Goal: Find contact information: Find contact information

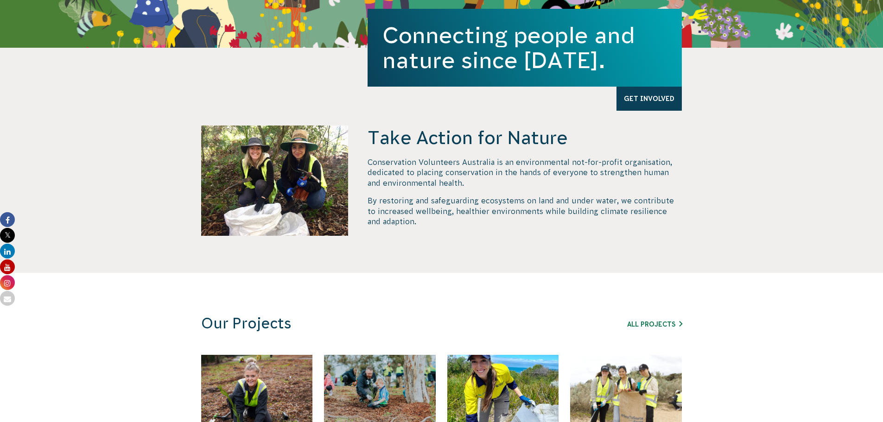
scroll to position [278, 0]
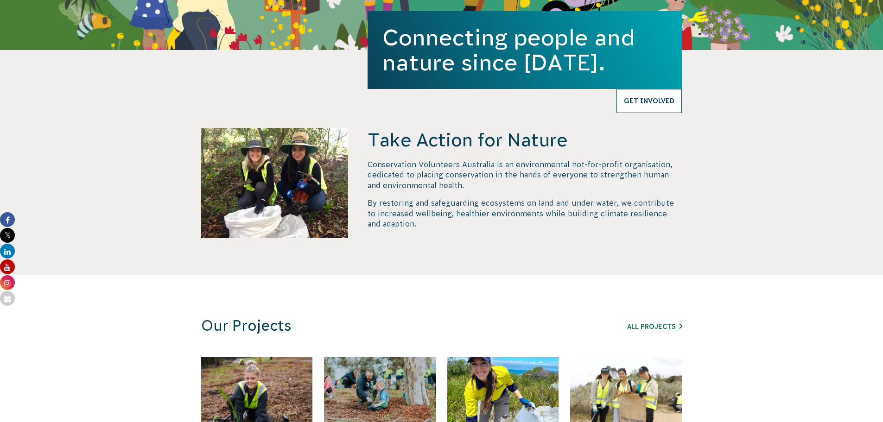
click at [665, 98] on link "Get Involved" at bounding box center [649, 101] width 65 height 24
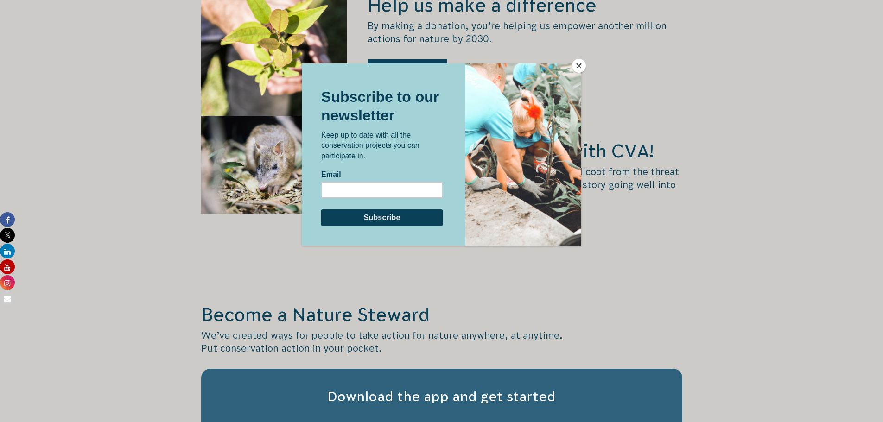
scroll to position [1298, 0]
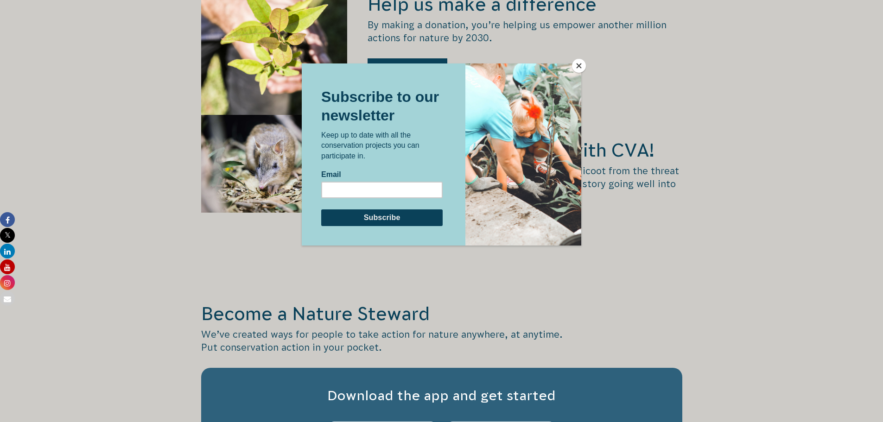
click at [575, 64] on button "Close" at bounding box center [579, 66] width 14 height 14
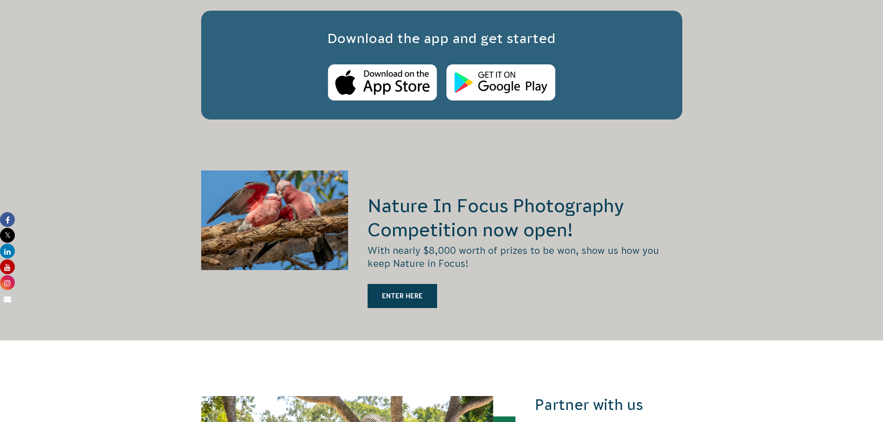
scroll to position [1669, 0]
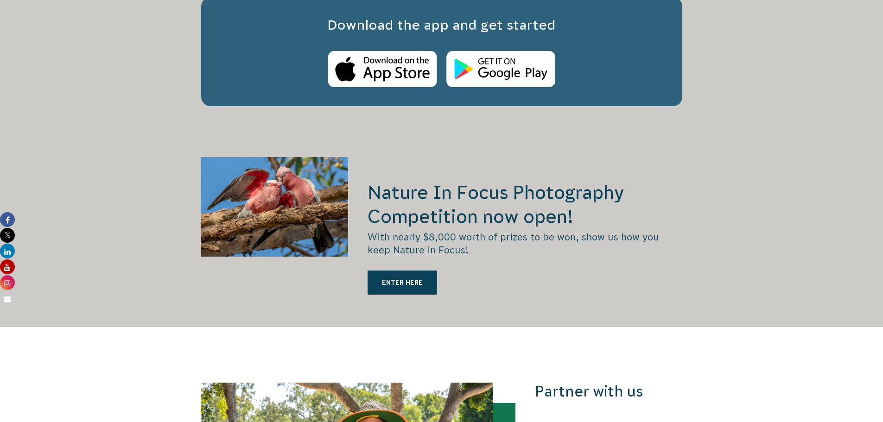
click at [801, 245] on div "Nature In Focus Photography Competition now open! With nearly $8,000 worth of p…" at bounding box center [441, 242] width 883 height 170
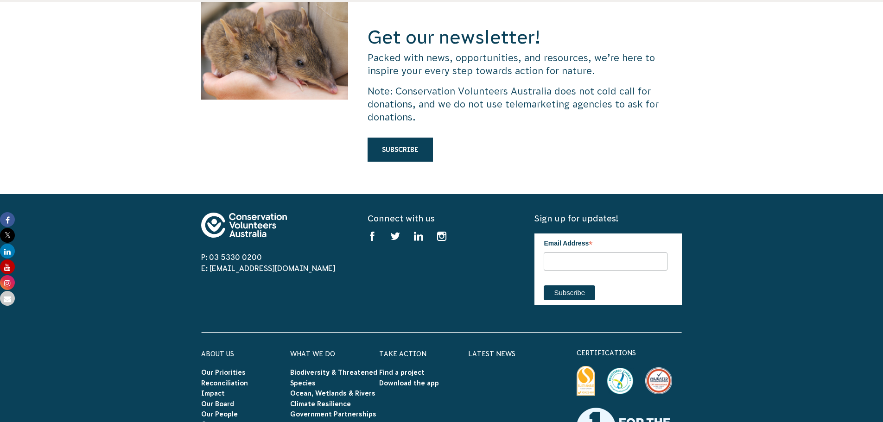
scroll to position [2780, 0]
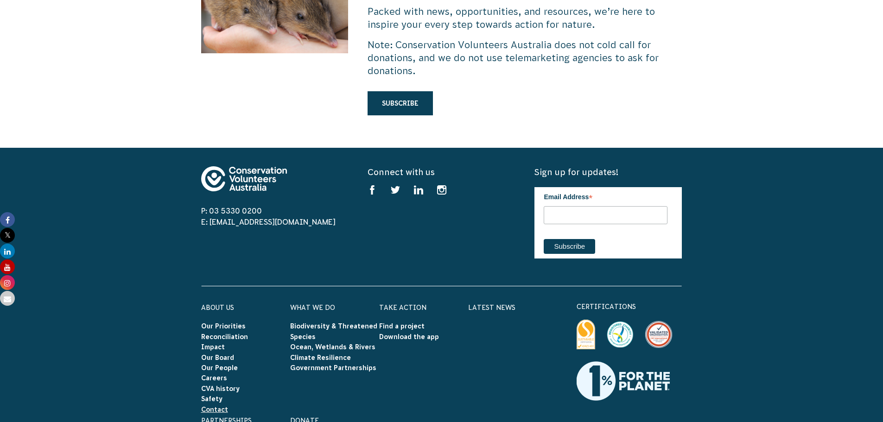
click at [211, 406] on link "Contact" at bounding box center [214, 409] width 27 height 7
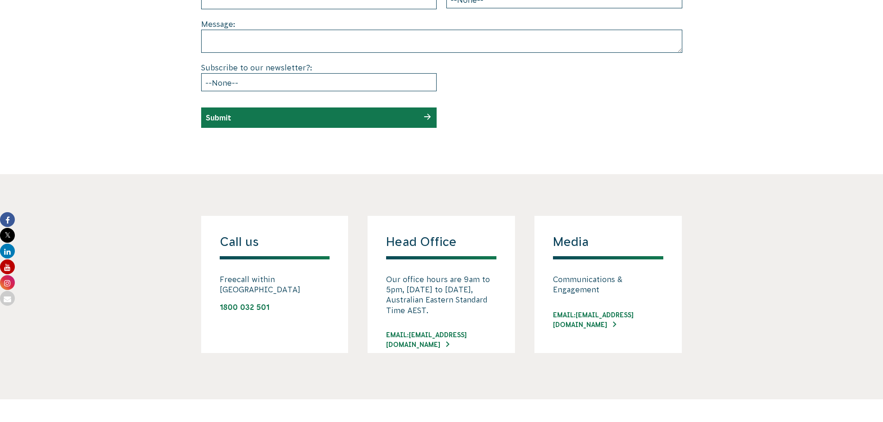
scroll to position [556, 0]
